Goal: Communication & Community: Answer question/provide support

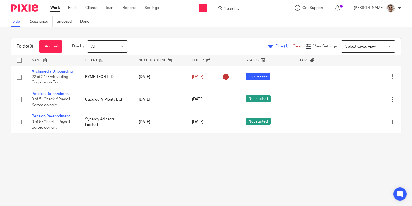
click at [257, 9] on input "Search" at bounding box center [248, 9] width 49 height 5
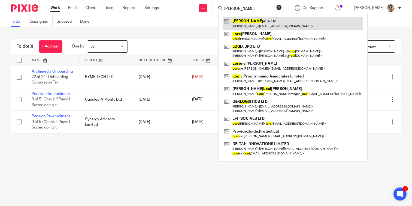
type input "lori"
click at [252, 26] on link at bounding box center [293, 23] width 141 height 13
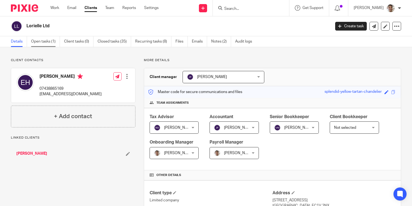
click at [47, 43] on link "Open tasks (1)" at bounding box center [45, 41] width 29 height 11
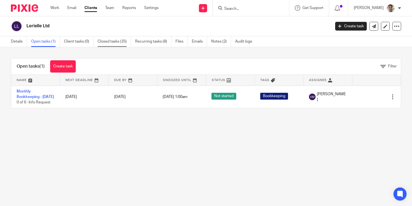
click at [120, 42] on link "Closed tasks (35)" at bounding box center [115, 41] width 34 height 11
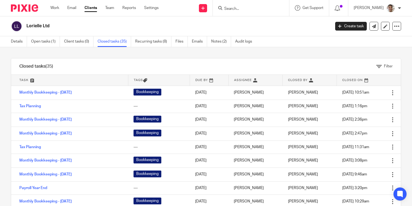
scroll to position [141, 0]
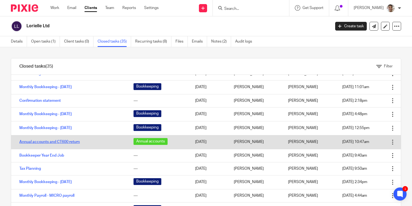
click at [54, 143] on link "Annual accounts and CT600 return" at bounding box center [49, 142] width 60 height 4
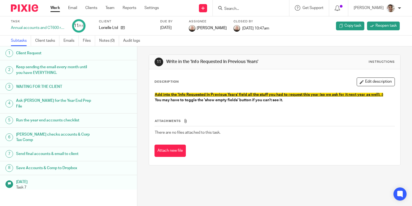
click at [270, 157] on div "Description Edit description Add into the 'Info Requested In Previous Years' fi…" at bounding box center [274, 117] width 251 height 96
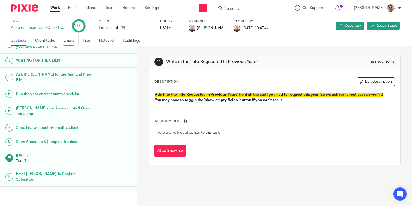
click at [75, 41] on link "Emails" at bounding box center [70, 40] width 15 height 11
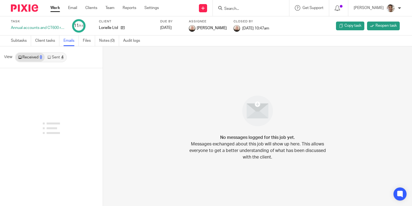
click at [55, 59] on link "Sent 4" at bounding box center [55, 57] width 21 height 9
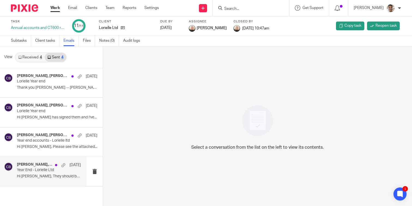
click at [41, 177] on p "Hi Elaine, They should be ready very soon,..." at bounding box center [49, 176] width 64 height 5
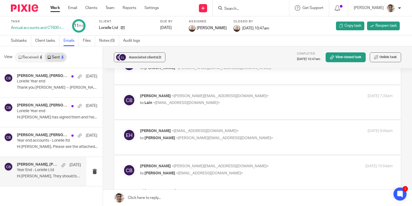
scroll to position [176, 0]
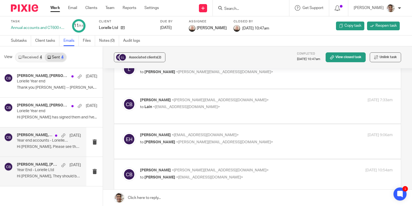
click at [45, 144] on div "Clara Butterworth, Elaine Lorielle Hernandez 13 Dec Year end accounts - Loriell…" at bounding box center [49, 142] width 64 height 18
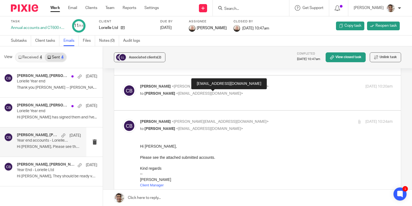
scroll to position [67, 0]
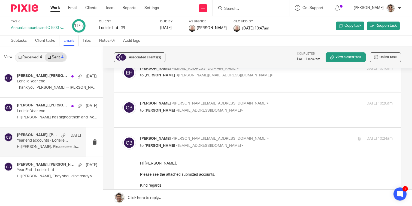
click at [272, 108] on div "Clara Butterworth <clara@archimediaaccounts.co.uk> to Elaine Lorielle Hernandez…" at bounding box center [224, 107] width 168 height 13
checkbox input "true"
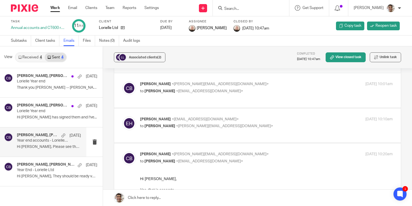
scroll to position [15, 0]
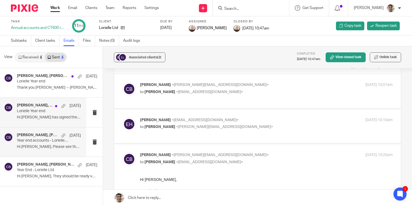
click at [34, 116] on p "Hi Barbara She has signed them and I've..." at bounding box center [49, 117] width 64 height 5
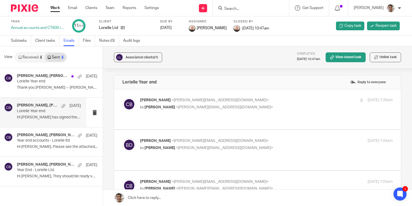
scroll to position [0, 0]
click at [35, 86] on p "Thank you Clara -- Barbara..." at bounding box center [49, 87] width 64 height 5
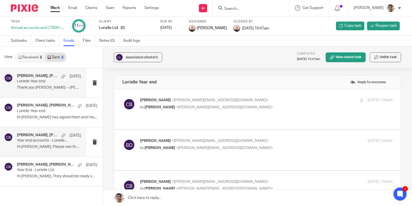
click at [32, 144] on p "Hi Elaine, Please see the attached..." at bounding box center [49, 146] width 64 height 5
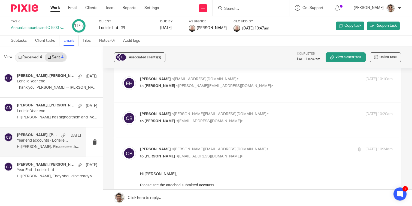
scroll to position [67, 0]
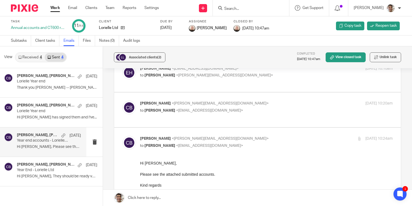
click at [267, 107] on div "Clara Butterworth <clara@archimediaaccounts.co.uk> to Elaine Lorielle Hernandez…" at bounding box center [224, 107] width 168 height 13
checkbox input "true"
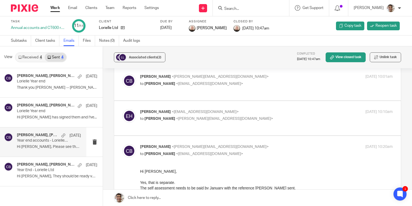
scroll to position [16, 0]
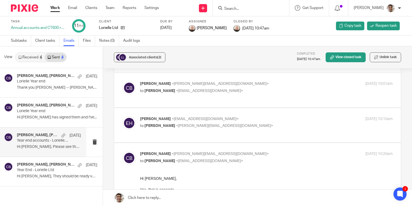
click at [281, 119] on p "Elaine Lorielle Hernandez <lainlorielle@gmail.com>" at bounding box center [224, 119] width 168 height 6
checkbox input "true"
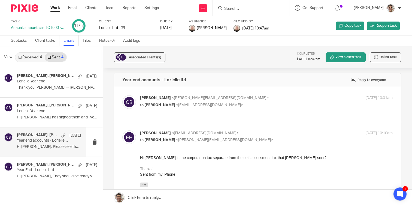
scroll to position [0, 0]
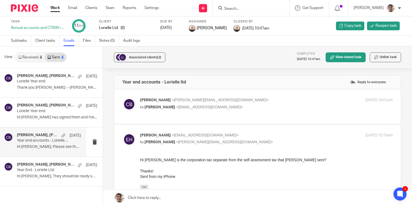
click at [279, 100] on p "Clara Butterworth <clara@archimediaaccounts.co.uk>" at bounding box center [224, 100] width 168 height 6
checkbox input "true"
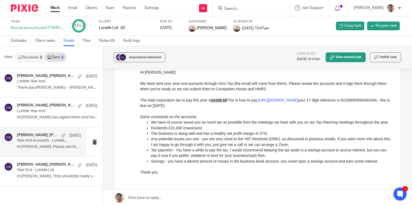
scroll to position [56, 0]
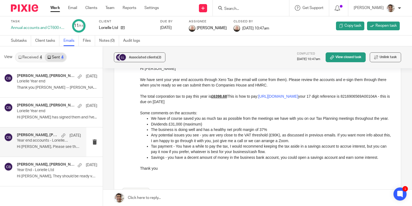
click at [236, 132] on p "The business is doing well and has a healthy net profit margin of 37%" at bounding box center [272, 129] width 242 height 5
click at [256, 121] on p "We have of course saved you as much tax as possible from the meetings we have w…" at bounding box center [272, 118] width 242 height 5
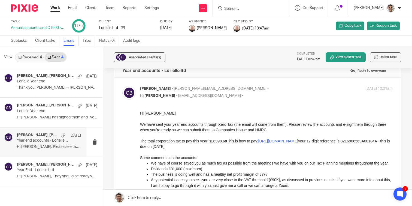
scroll to position [0, 0]
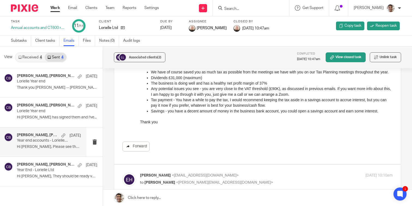
click at [128, 147] on icon at bounding box center [128, 146] width 4 height 4
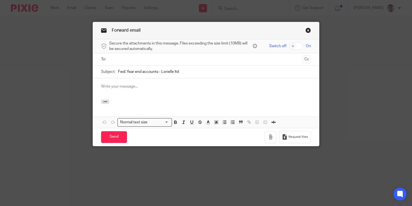
click at [158, 60] on input "text" at bounding box center [205, 59] width 189 height 6
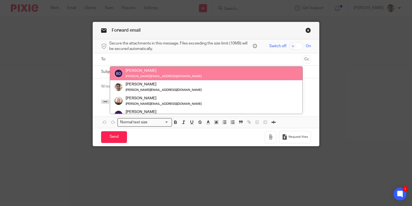
click at [164, 60] on input "text" at bounding box center [205, 59] width 189 height 6
type input "el"
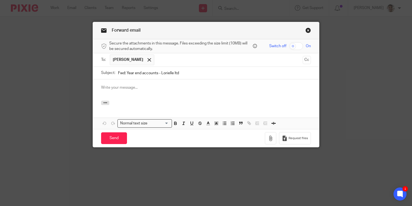
click at [182, 60] on input "text" at bounding box center [229, 60] width 144 height 11
click at [163, 88] on p at bounding box center [206, 87] width 210 height 5
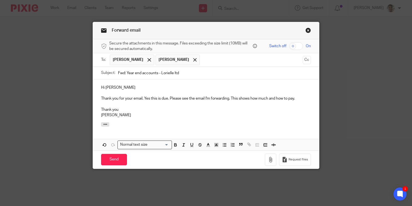
click at [230, 99] on p "Thank you for your email. Yes this is due. Please see the email I'm forwarding.…" at bounding box center [206, 98] width 210 height 5
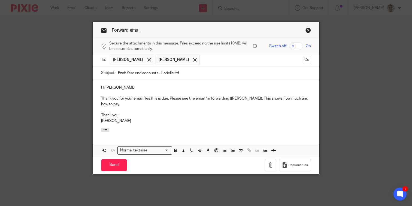
click at [233, 98] on p "Thank you for your email. Yes this is due. Please see the email I'm forwarding …" at bounding box center [206, 101] width 210 height 11
click at [163, 104] on p "Thank you for your email. Yes this is due. Please see the email I'm forwarding …" at bounding box center [206, 101] width 210 height 11
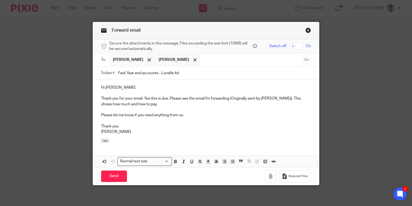
click at [139, 127] on p "Thank you" at bounding box center [206, 125] width 210 height 5
click at [110, 174] on input "Send" at bounding box center [114, 176] width 26 height 12
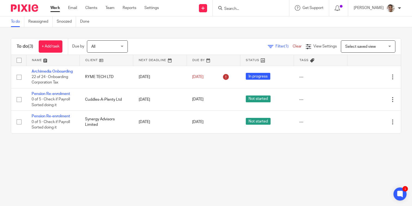
click at [109, 173] on main "To do Reassigned Snoozed Done To do (3) + Add task Due by All All [DATE] [DATE]…" at bounding box center [206, 103] width 412 height 206
click at [140, 168] on main "To do Reassigned Snoozed Done To do (3) + Add task Due by All All [DATE] [DATE]…" at bounding box center [206, 103] width 412 height 206
click at [156, 165] on main "To do Reassigned Snoozed Done To do (3) + Add task Due by All All [DATE] [DATE]…" at bounding box center [206, 103] width 412 height 206
click at [268, 178] on main "To do Reassigned Snoozed Done To do (3) + Add task Due by All All [DATE] [DATE]…" at bounding box center [206, 103] width 412 height 206
click at [287, 175] on main "To do Reassigned Snoozed Done To do (3) + Add task Due by All All [DATE] [DATE]…" at bounding box center [206, 103] width 412 height 206
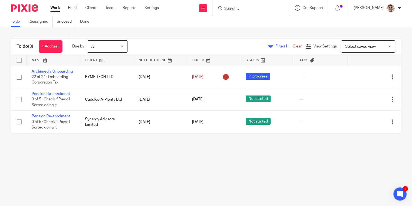
click at [157, 173] on main "To do Reassigned Snoozed Done To do (3) + Add task Due by All All Today Tomorro…" at bounding box center [206, 103] width 412 height 206
click at [180, 168] on main "To do Reassigned Snoozed Done To do (3) + Add task Due by All All Today Tomorro…" at bounding box center [206, 103] width 412 height 206
click at [171, 168] on main "To do Reassigned Snoozed Done To do (3) + Add task Due by All All Today Tomorro…" at bounding box center [206, 103] width 412 height 206
click at [217, 164] on main "To do Reassigned Snoozed Done To do (3) + Add task Due by All All Today Tomorro…" at bounding box center [206, 103] width 412 height 206
click at [235, 164] on main "To do Reassigned Snoozed Done To do (3) + Add task Due by All All Today Tomorro…" at bounding box center [206, 103] width 412 height 206
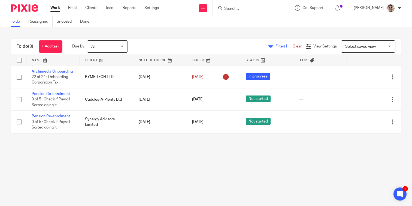
click at [213, 164] on main "To do Reassigned Snoozed Done To do (3) + Add task Due by All All Today Tomorro…" at bounding box center [206, 103] width 412 height 206
click at [193, 171] on main "To do Reassigned Snoozed Done To do (3) + Add task Due by All All Today Tomorro…" at bounding box center [206, 103] width 412 height 206
click at [167, 168] on main "To do Reassigned Snoozed Done To do (3) + Add task Due by All All Today Tomorro…" at bounding box center [206, 103] width 412 height 206
click at [167, 155] on main "To do Reassigned Snoozed Done To do (3) + Add task Due by All All Today Tomorro…" at bounding box center [206, 103] width 412 height 206
click at [195, 155] on main "To do Reassigned Snoozed Done To do (3) + Add task Due by All All Today Tomorro…" at bounding box center [206, 103] width 412 height 206
